Goal: Information Seeking & Learning: Check status

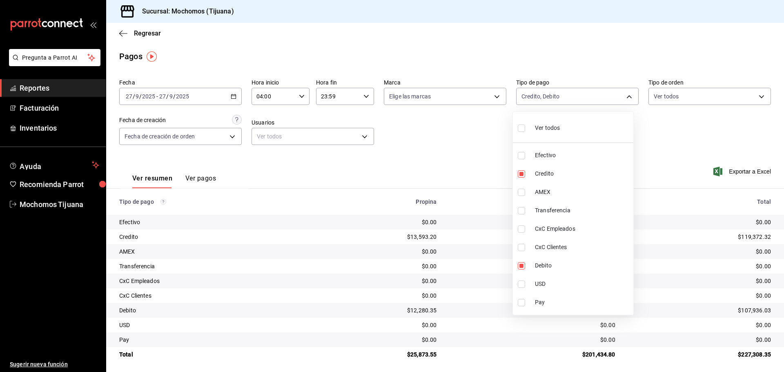
click at [124, 35] on div at bounding box center [392, 186] width 784 height 372
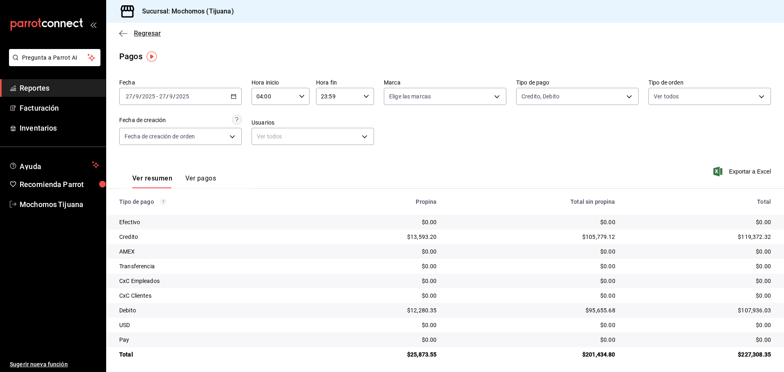
click at [124, 32] on icon "button" at bounding box center [123, 33] width 8 height 7
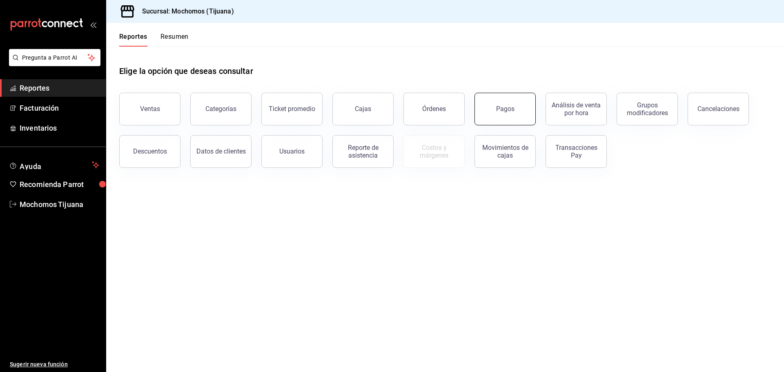
click at [508, 112] on div "Pagos" at bounding box center [505, 109] width 18 height 8
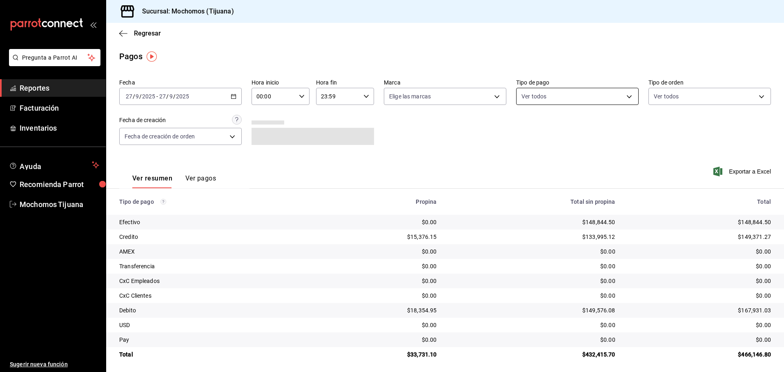
click at [622, 98] on body "Pregunta a Parrot AI Reportes Facturación Inventarios Ayuda Recomienda Parrot M…" at bounding box center [392, 186] width 784 height 372
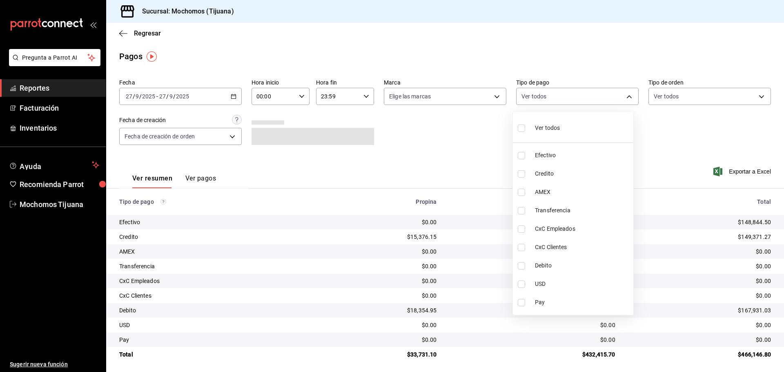
click at [604, 173] on span "Credito" at bounding box center [582, 173] width 95 height 9
type input "a27a072c-b141-4985-9f83-ae60dbe2196b"
checkbox input "true"
click at [601, 264] on span "Debito" at bounding box center [586, 265] width 95 height 9
type input "a27a072c-b141-4985-9f83-ae60dbe2196b,b7370aa5-450f-4a05-bab4-2784151f97fb"
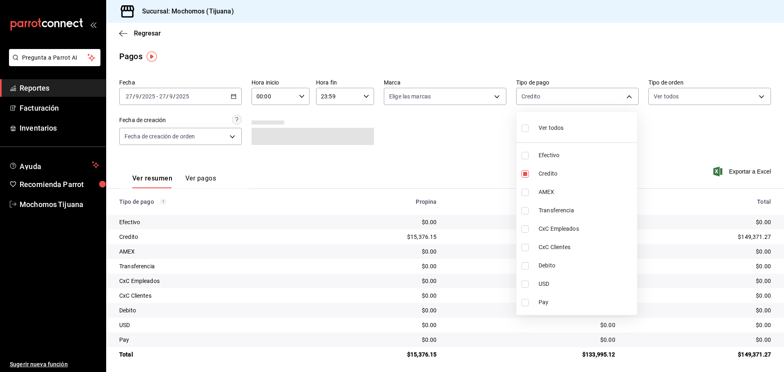
checkbox input "true"
click at [301, 96] on div at bounding box center [392, 186] width 784 height 372
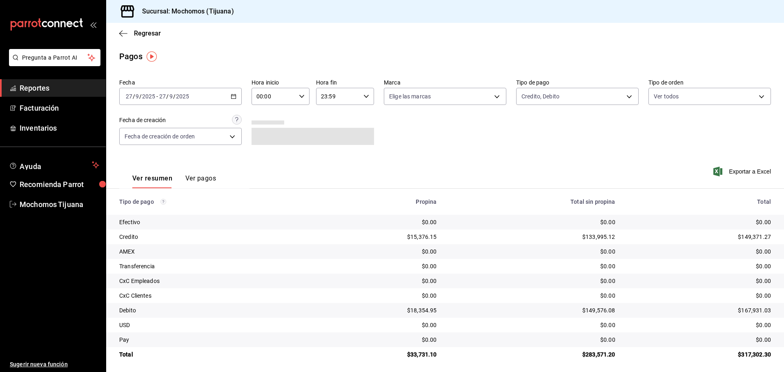
click at [301, 96] on icon "button" at bounding box center [302, 97] width 6 height 6
click at [263, 157] on span "04" at bounding box center [265, 154] width 16 height 7
type input "04:00"
